Goal: Information Seeking & Learning: Learn about a topic

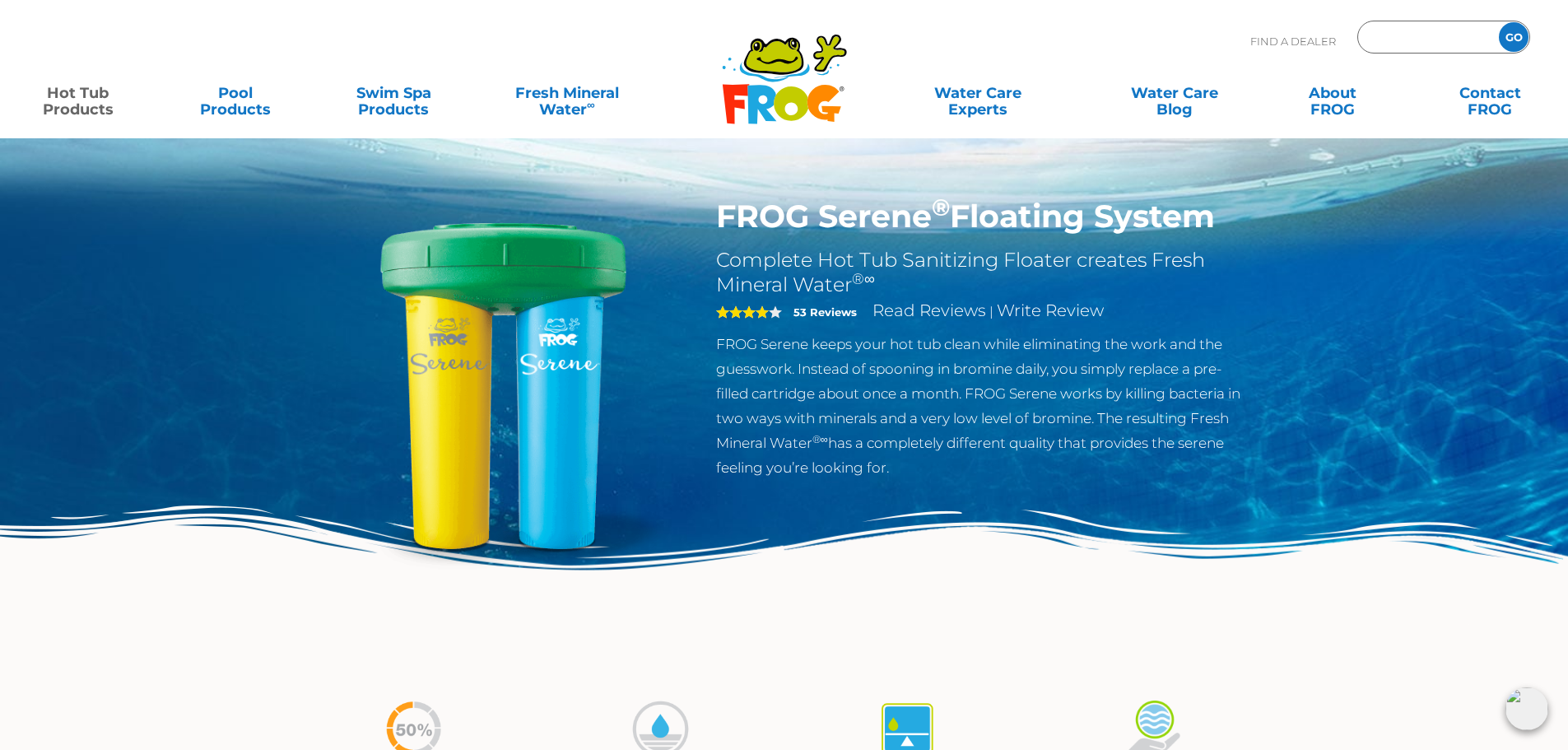
click at [1395, 43] on input "Zip Code Form" at bounding box center [1427, 37] width 111 height 24
click at [1395, 43] on input "frog" at bounding box center [1427, 37] width 111 height 24
drag, startPoint x: 1427, startPoint y: 46, endPoint x: 1257, endPoint y: 43, distance: 170.0
click at [1257, 43] on div "Find A Dealer frog GO" at bounding box center [1390, 46] width 280 height 49
drag, startPoint x: 1428, startPoint y: 41, endPoint x: 1417, endPoint y: 40, distance: 11.0
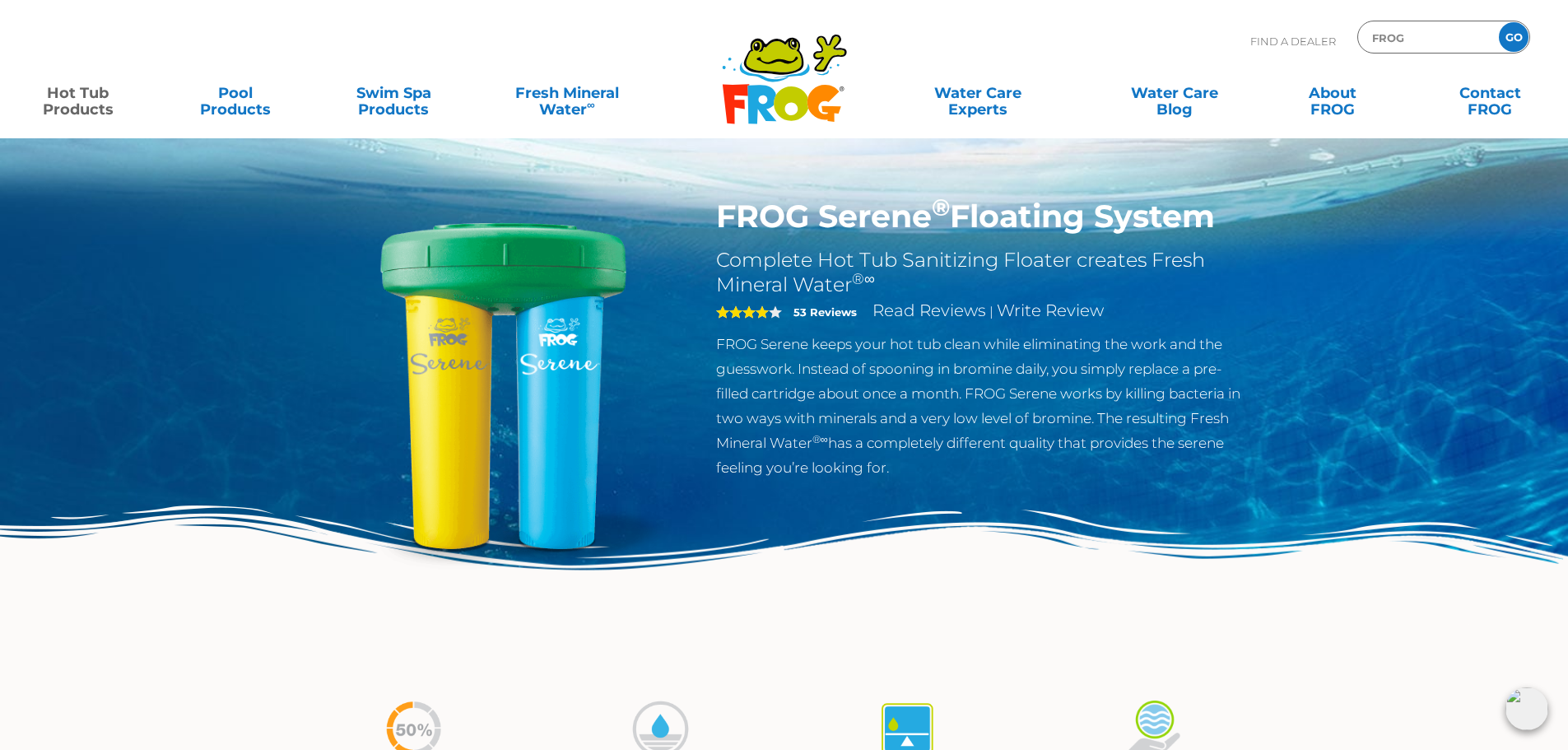
click at [1428, 40] on input "frog" at bounding box center [1427, 37] width 111 height 24
click at [1417, 40] on input "frog" at bounding box center [1427, 37] width 111 height 24
type input "fro"
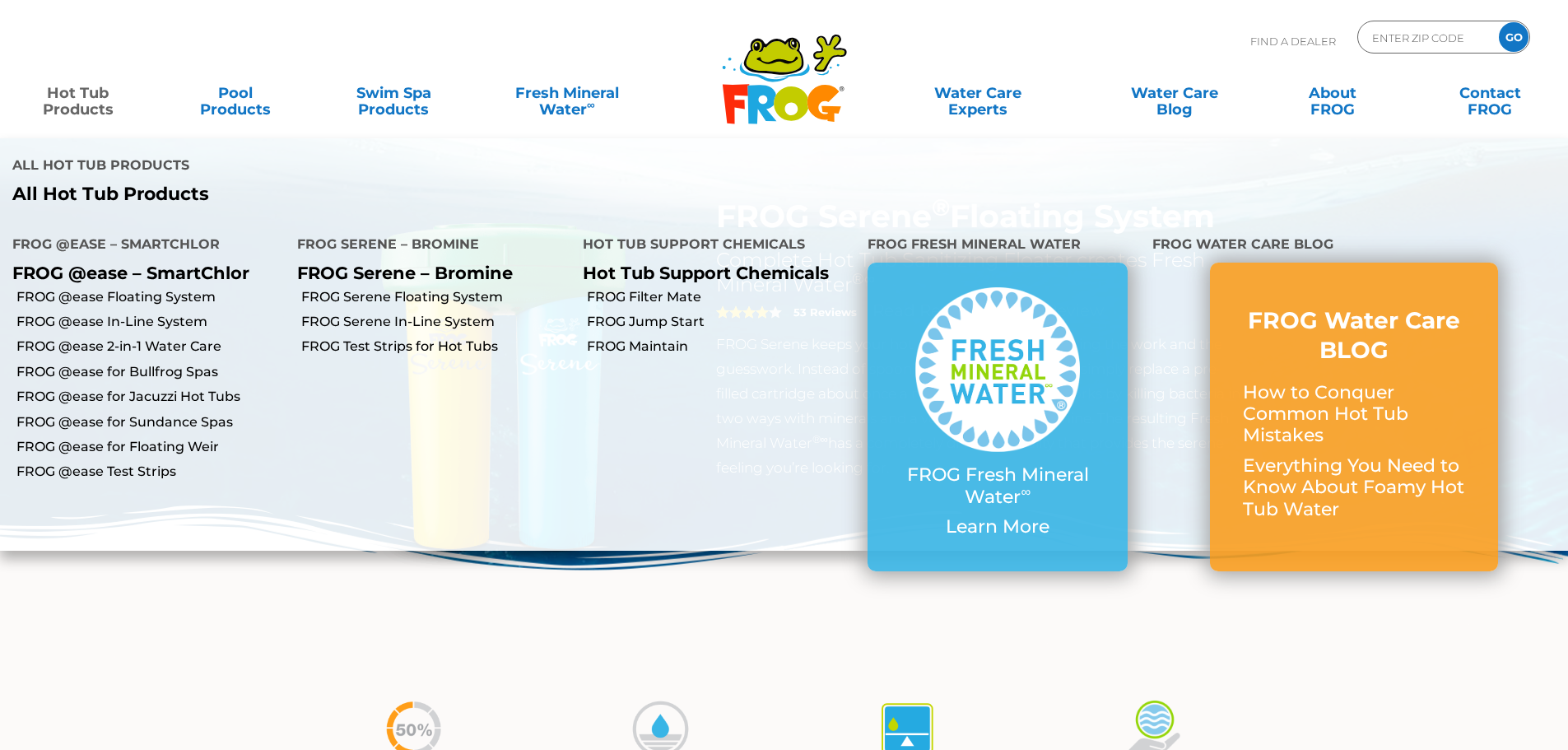
click at [110, 98] on link "Hot Tub Products" at bounding box center [78, 93] width 122 height 33
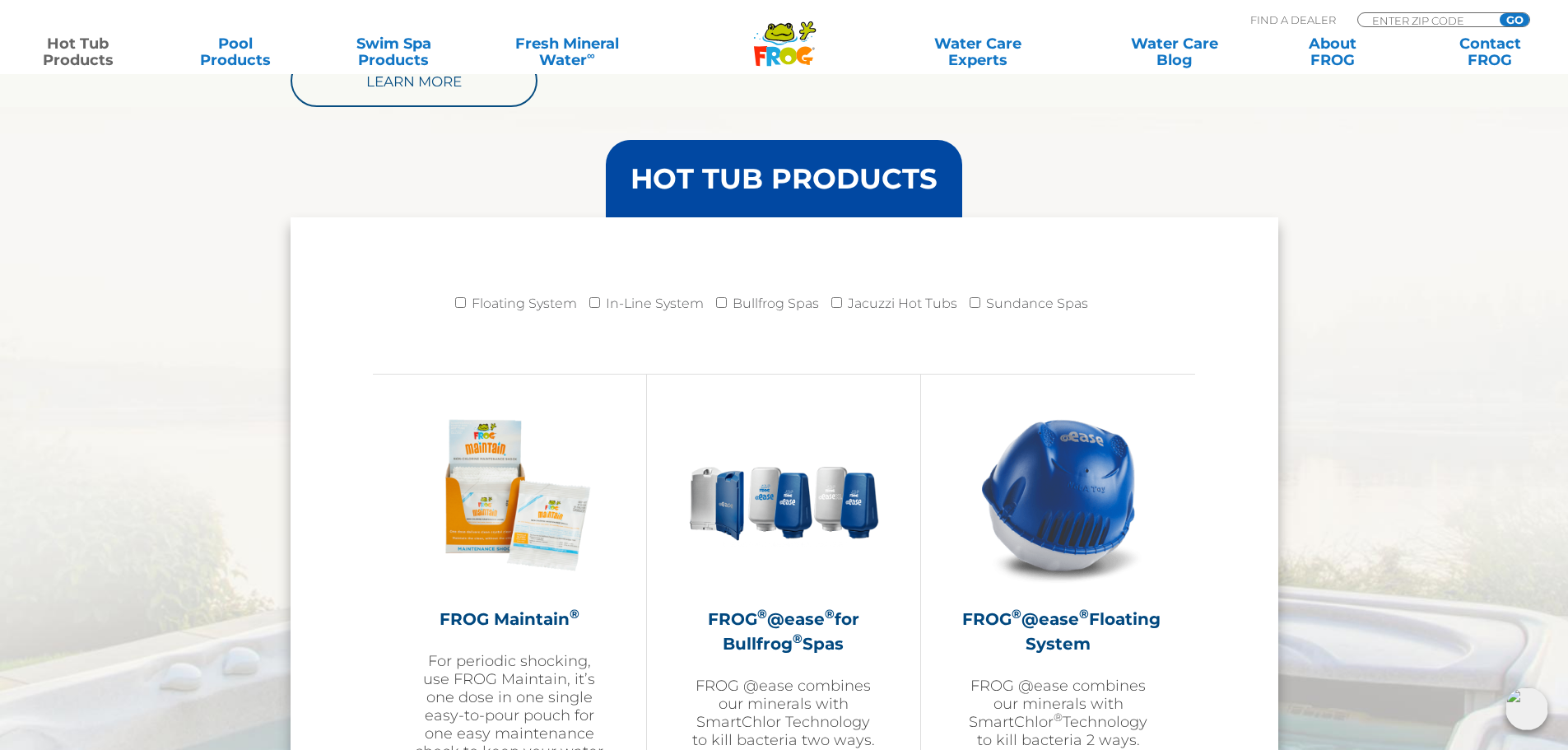
scroll to position [1537, 0]
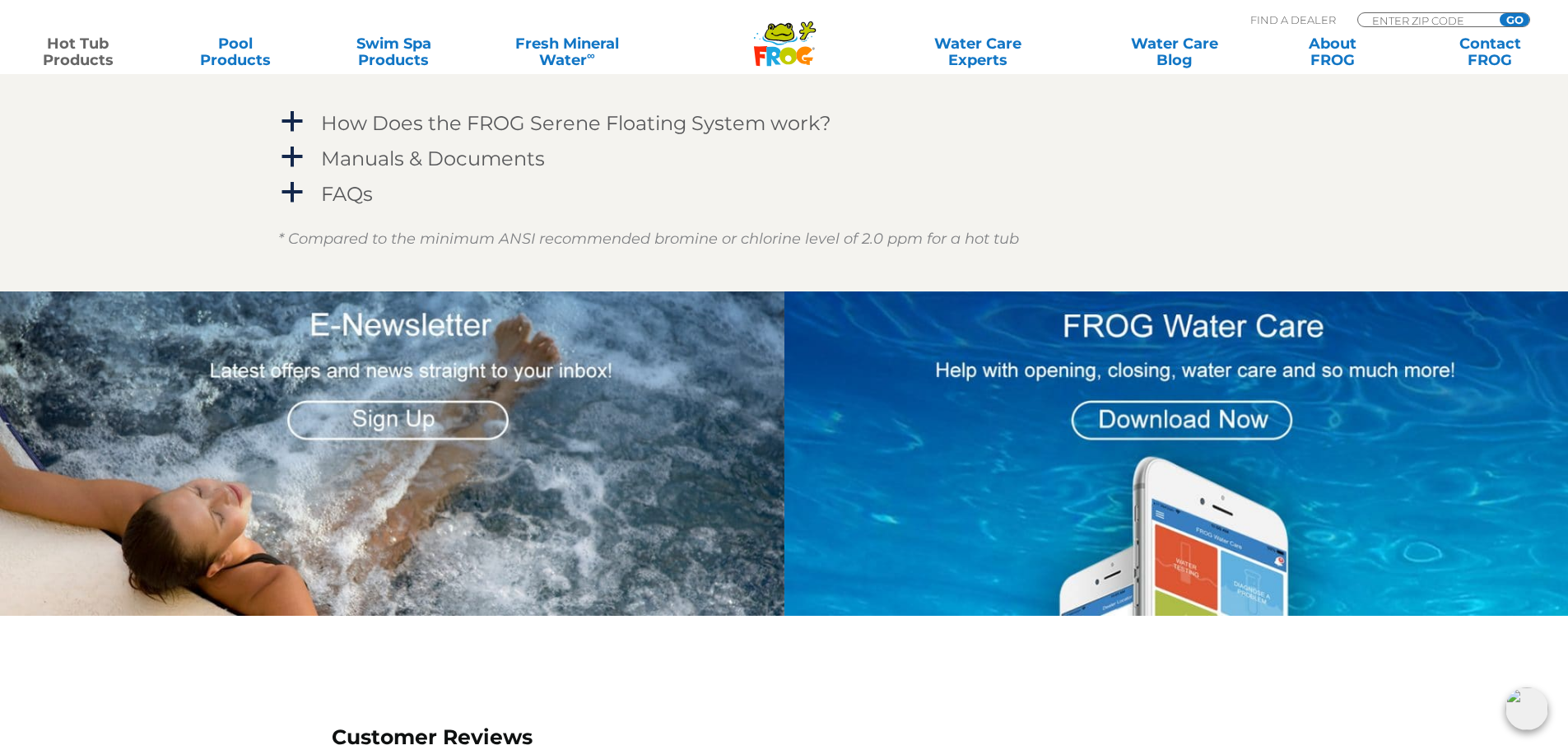
scroll to position [1152, 0]
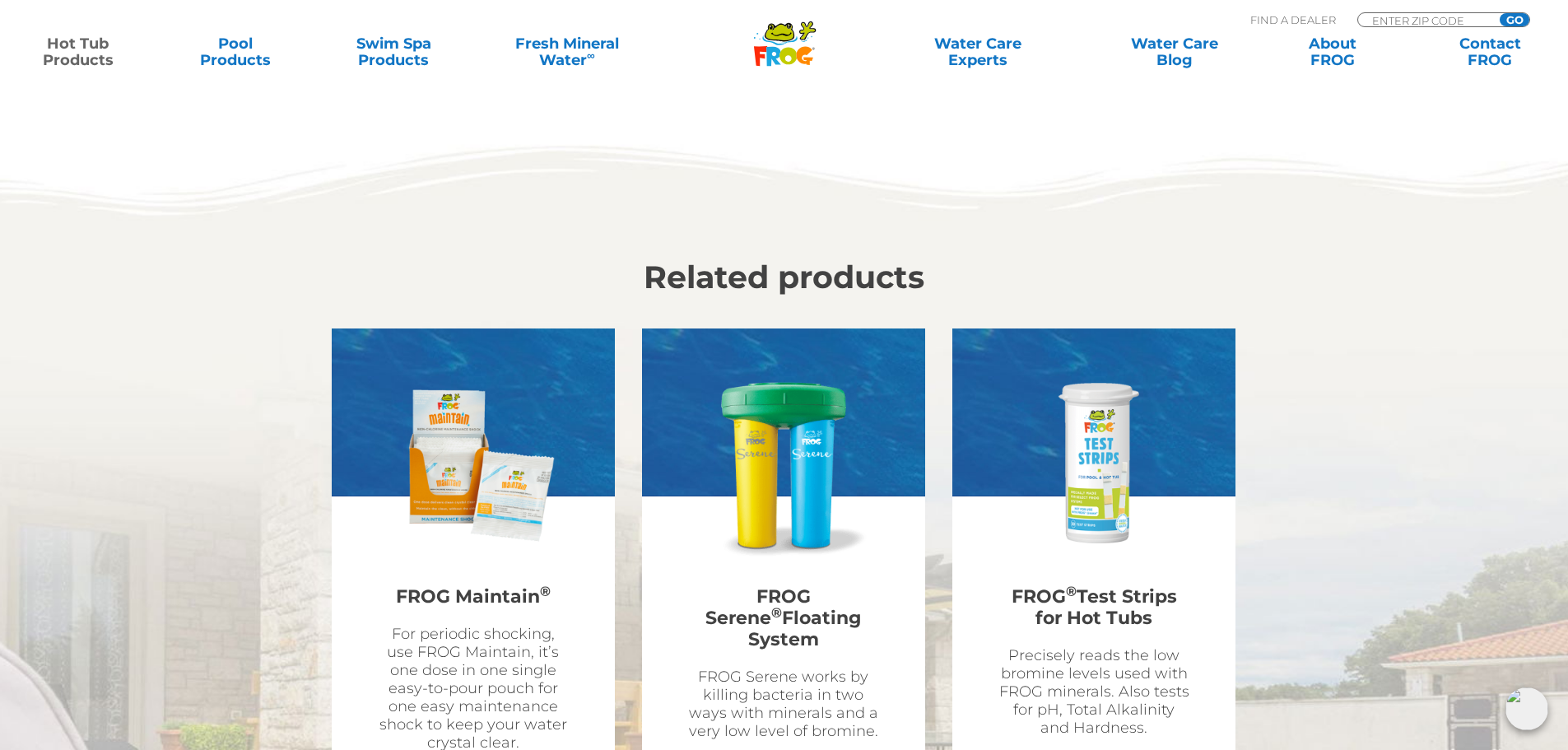
scroll to position [4995, 0]
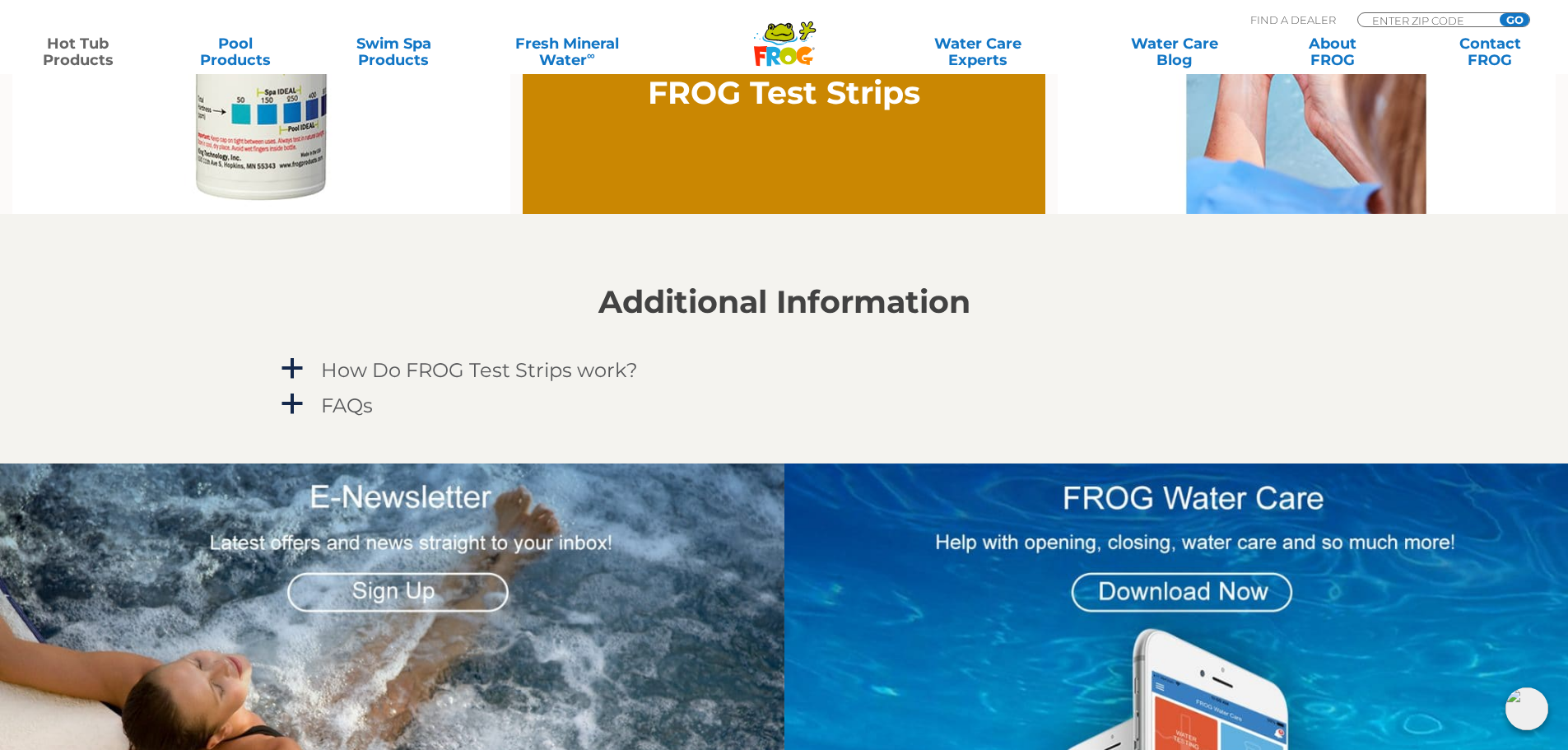
scroll to position [1345, 0]
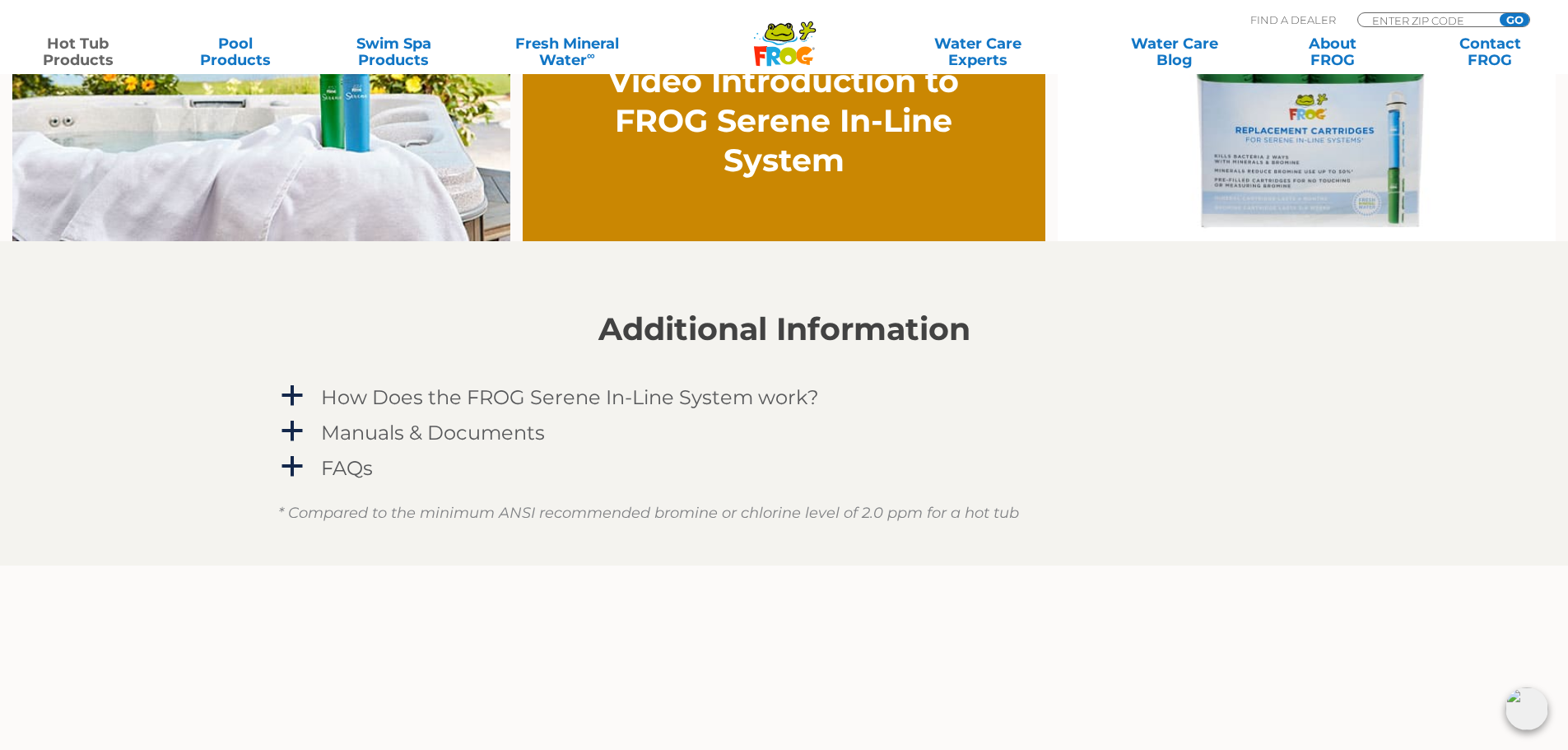
scroll to position [1152, 0]
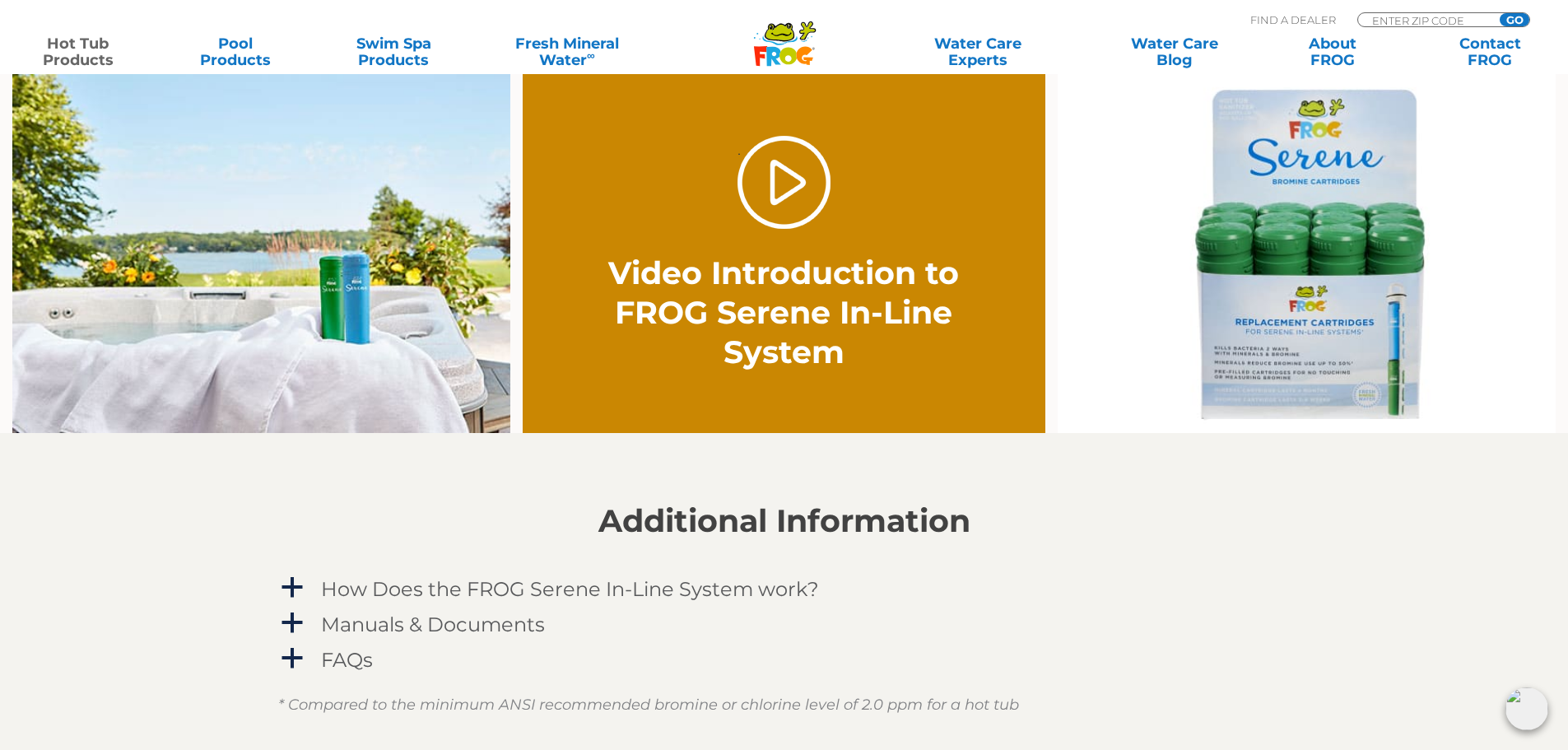
click at [1310, 307] on img at bounding box center [1307, 254] width 498 height 359
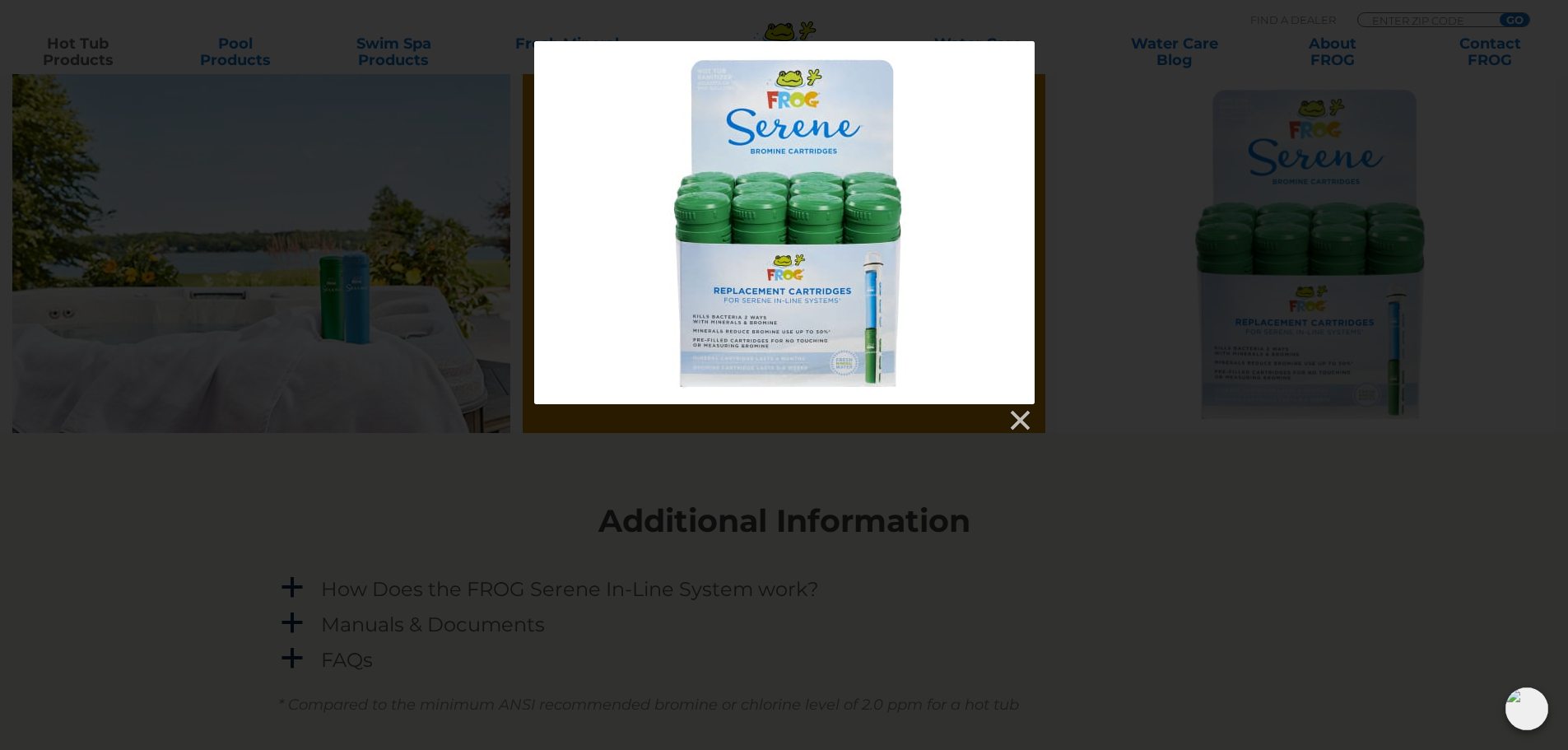
click at [1193, 298] on div at bounding box center [784, 237] width 1568 height 392
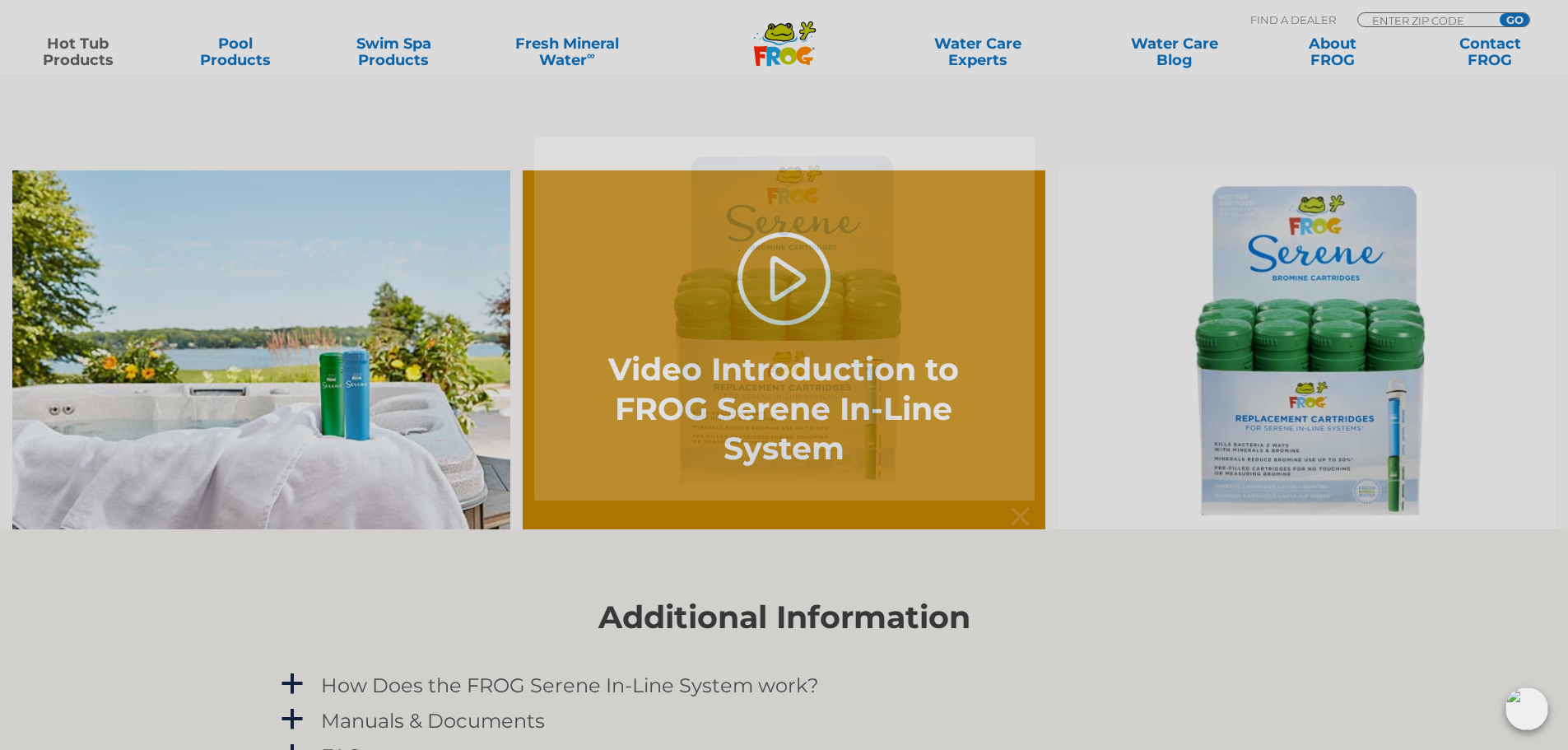
scroll to position [0, 0]
